Goal: Find specific page/section: Find specific page/section

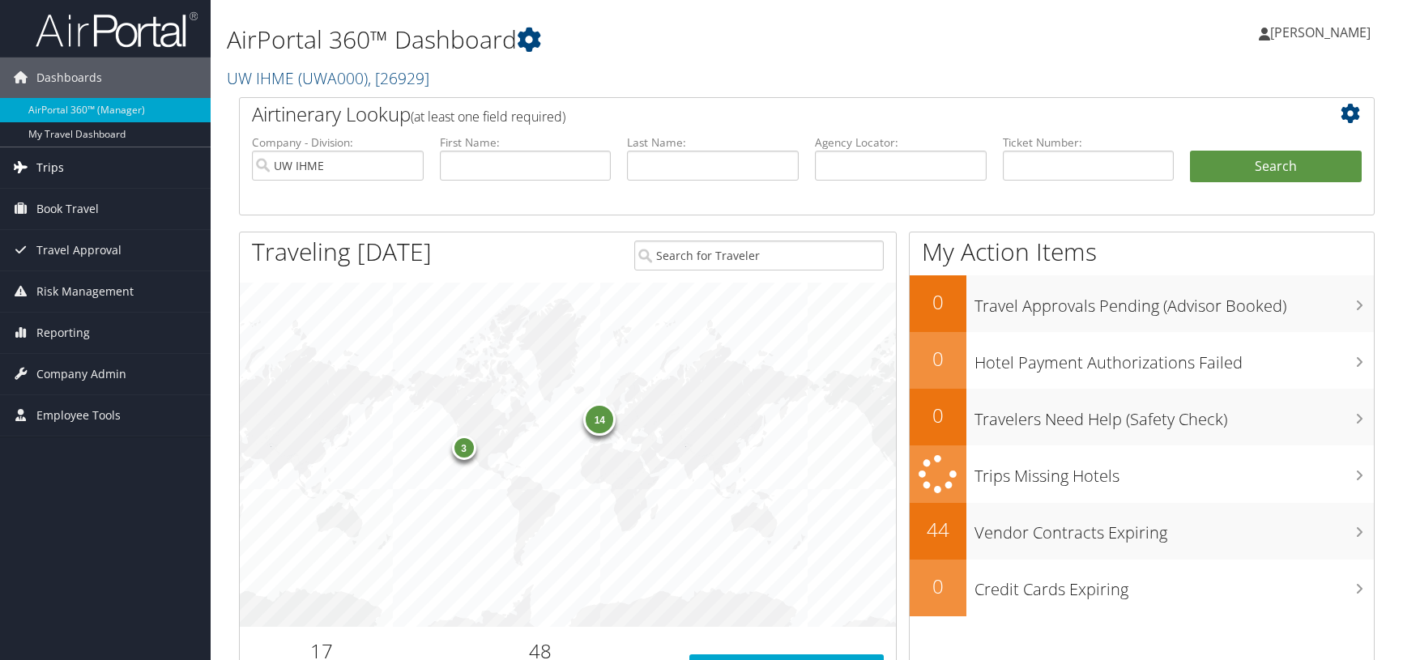
click at [53, 168] on span "Trips" at bounding box center [50, 167] width 28 height 40
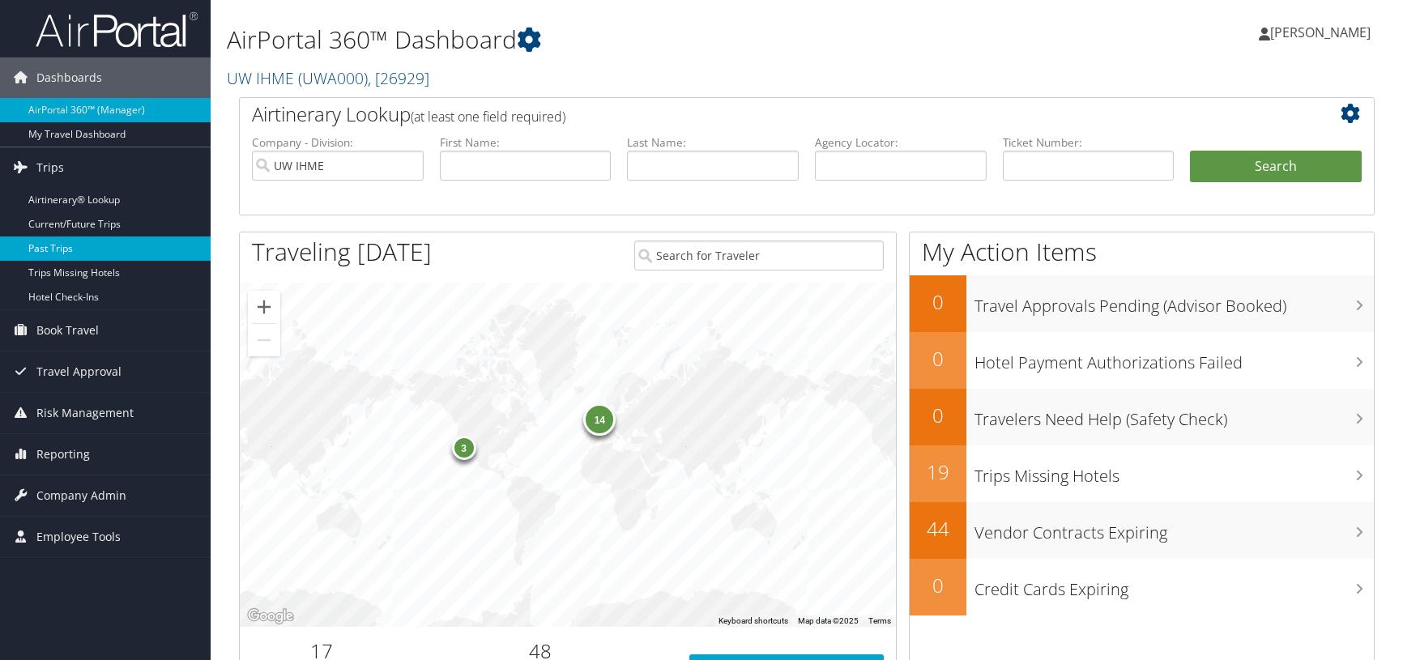
click at [46, 247] on link "Past Trips" at bounding box center [105, 248] width 211 height 24
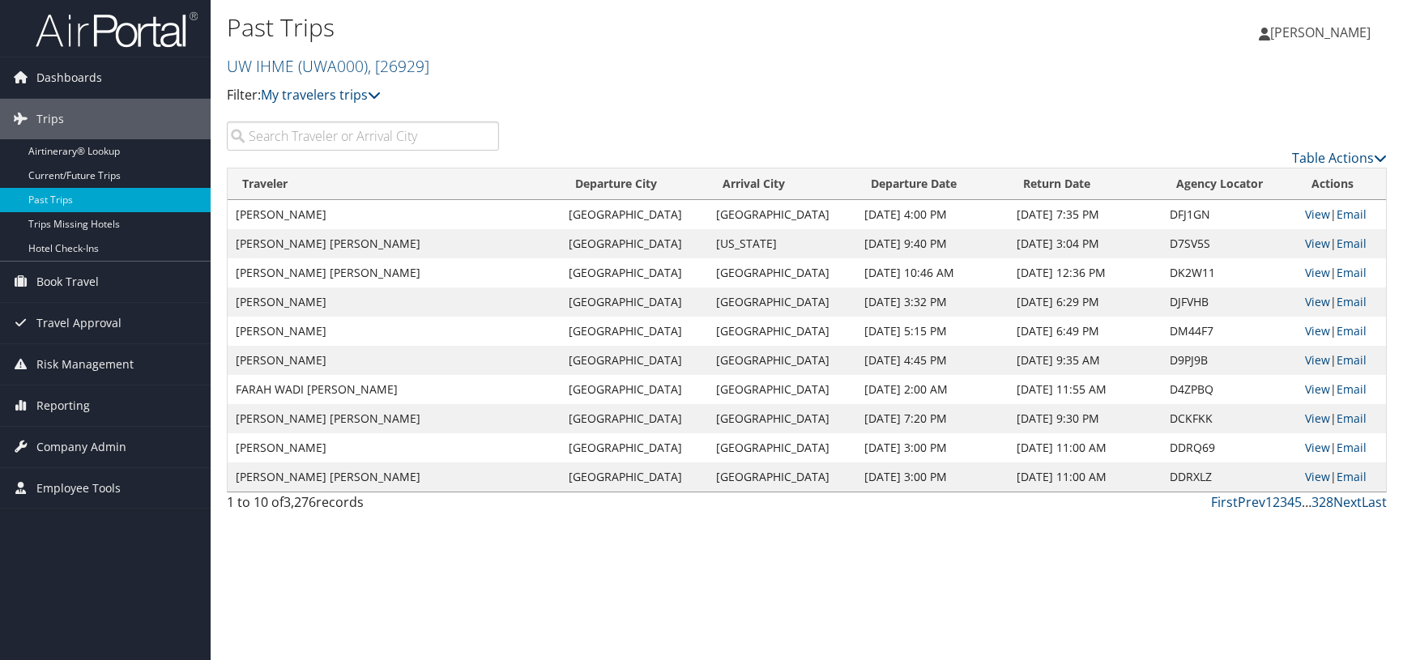
click at [396, 138] on input "search" at bounding box center [363, 135] width 272 height 29
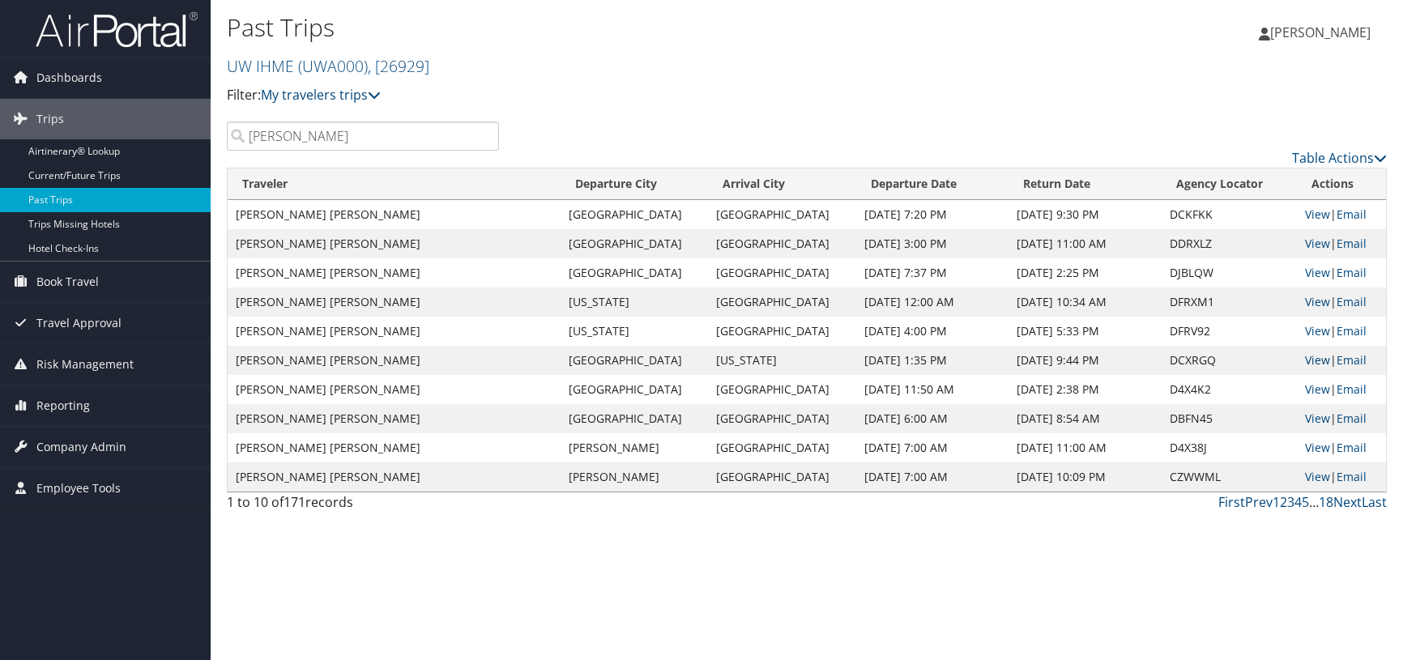
type input "murray"
click at [1306, 362] on link "View" at bounding box center [1317, 359] width 25 height 15
click at [1308, 331] on link "View" at bounding box center [1317, 330] width 25 height 15
click at [1311, 302] on link "View" at bounding box center [1317, 301] width 25 height 15
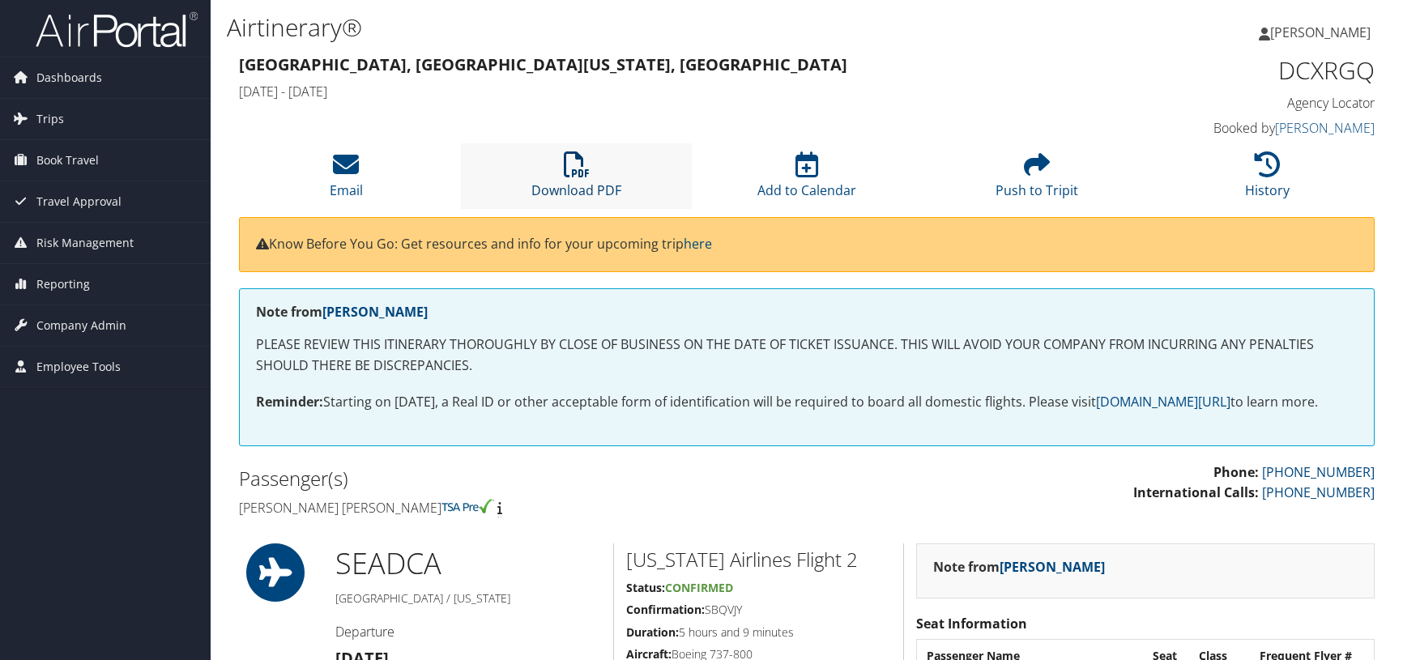
click at [576, 168] on icon at bounding box center [577, 164] width 26 height 26
click at [570, 164] on icon at bounding box center [577, 164] width 26 height 26
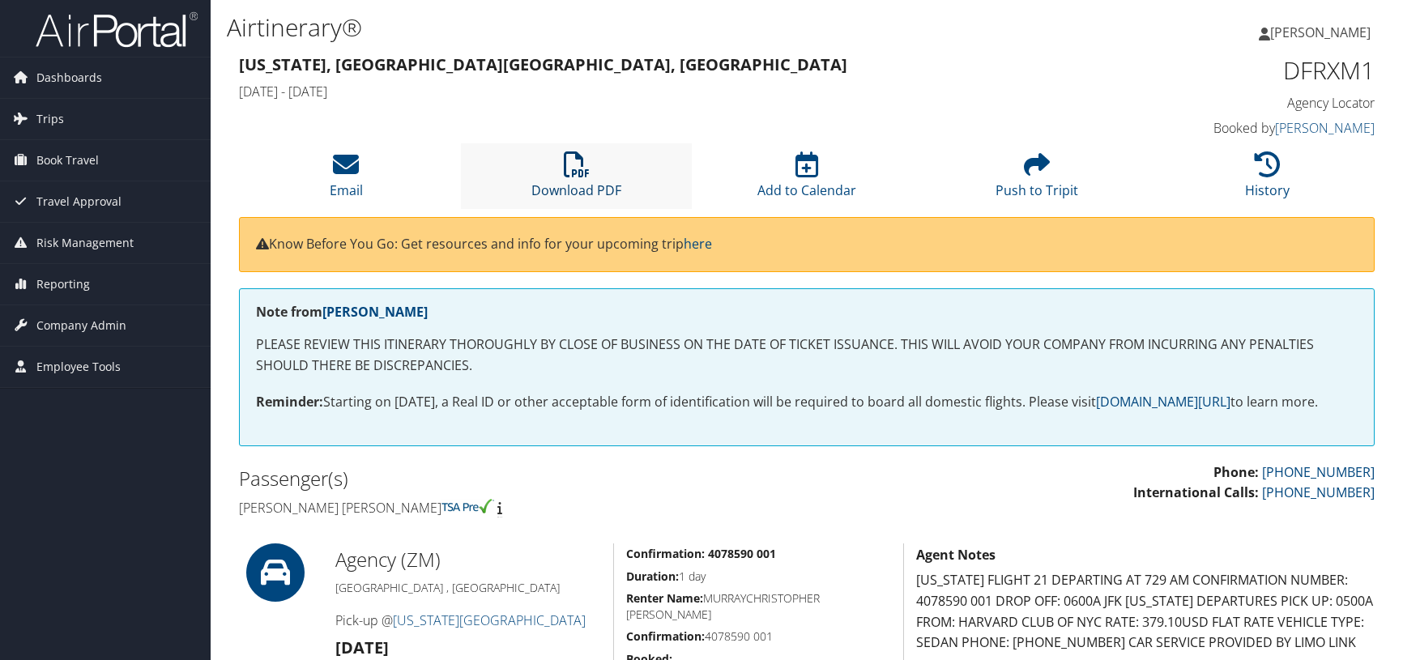
click at [572, 167] on icon at bounding box center [577, 164] width 26 height 26
